Goal: Task Accomplishment & Management: Use online tool/utility

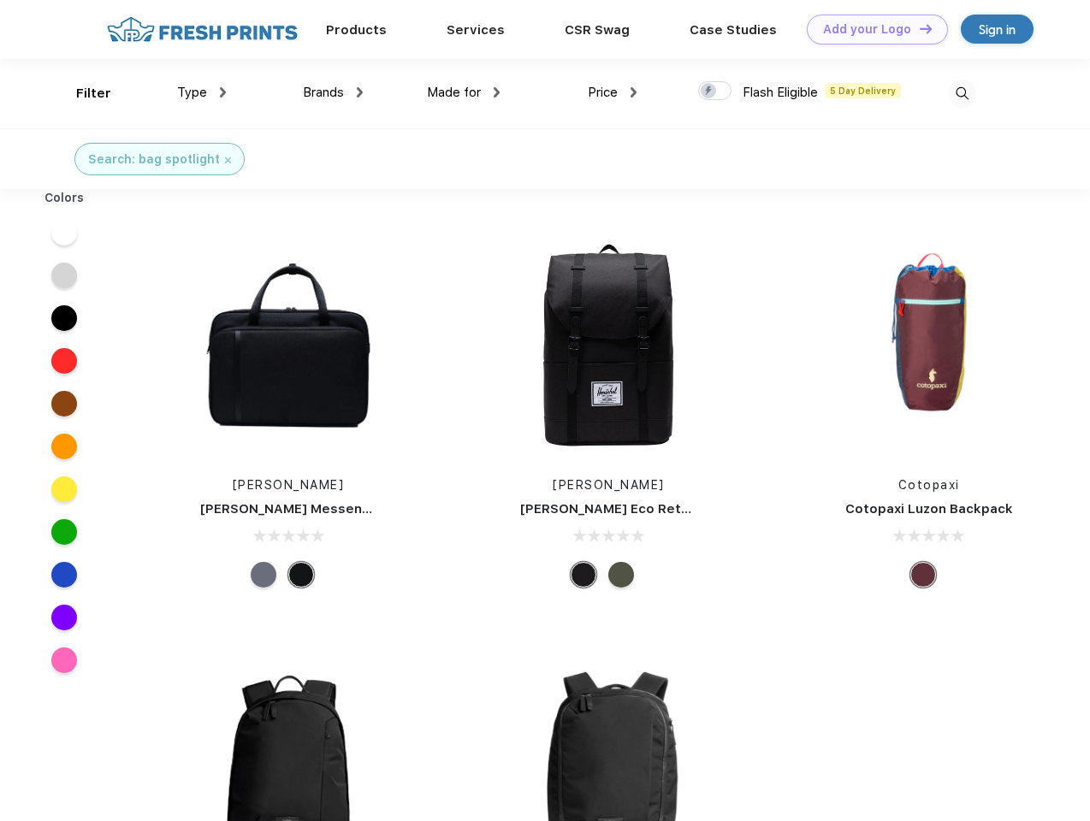
click at [871, 29] on link "Add your Logo Design Tool" at bounding box center [877, 30] width 141 height 30
click at [0, 0] on div "Design Tool" at bounding box center [0, 0] width 0 height 0
click at [918, 28] on link "Add your Logo Design Tool" at bounding box center [877, 30] width 141 height 30
click at [82, 93] on div "Filter" at bounding box center [93, 94] width 35 height 20
click at [202, 92] on span "Type" at bounding box center [192, 92] width 30 height 15
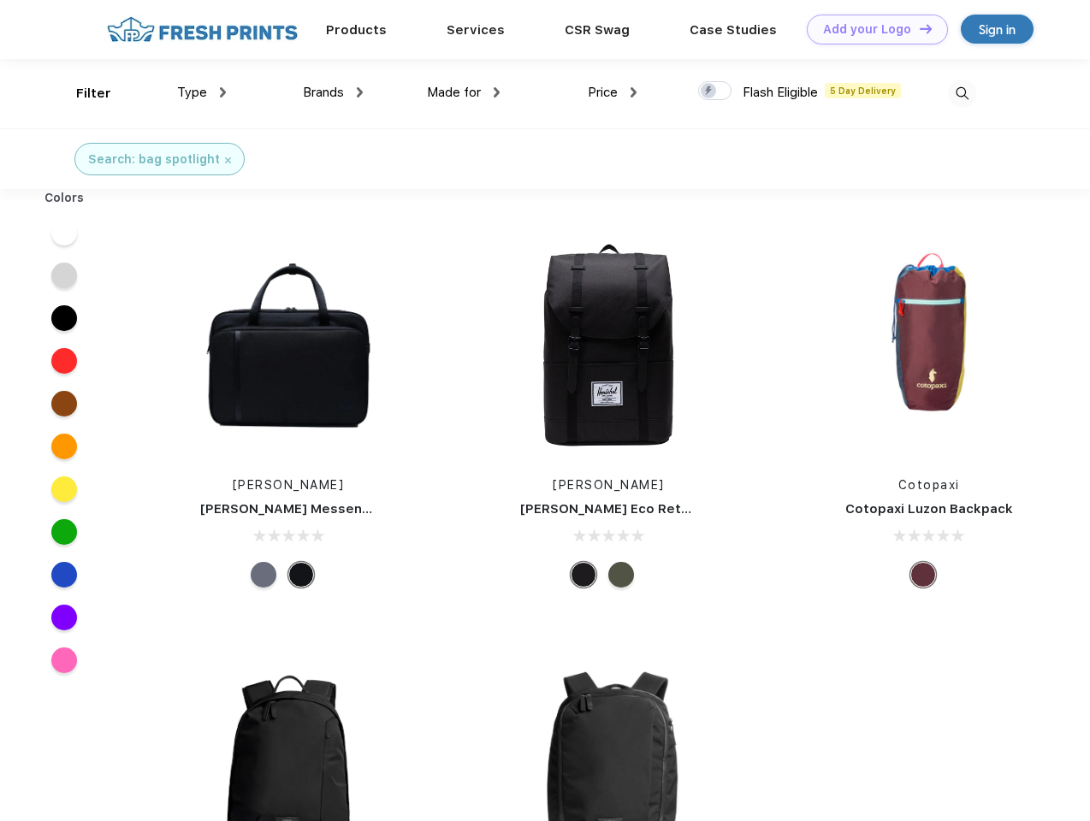
click at [333, 92] on span "Brands" at bounding box center [323, 92] width 41 height 15
click at [464, 92] on span "Made for" at bounding box center [454, 92] width 54 height 15
click at [613, 92] on span "Price" at bounding box center [603, 92] width 30 height 15
click at [715, 92] on div at bounding box center [714, 90] width 33 height 19
click at [709, 92] on input "checkbox" at bounding box center [703, 85] width 11 height 11
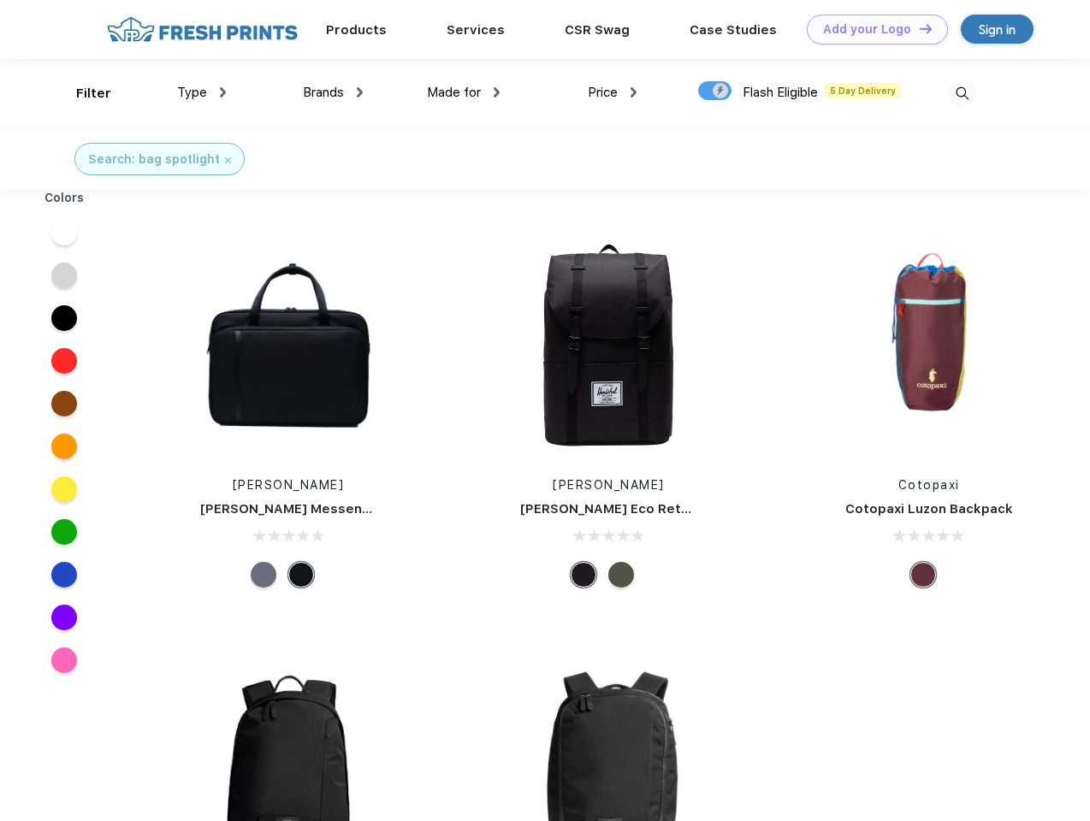
click at [962, 93] on img at bounding box center [962, 94] width 28 height 28
